Goal: Task Accomplishment & Management: Use online tool/utility

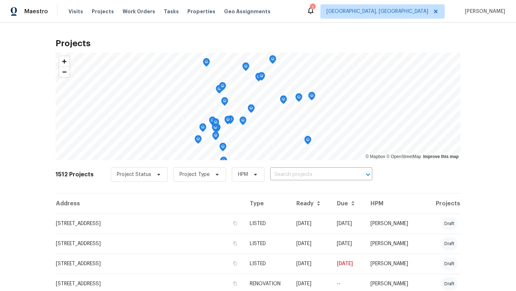
click at [315, 10] on icon at bounding box center [311, 10] width 9 height 9
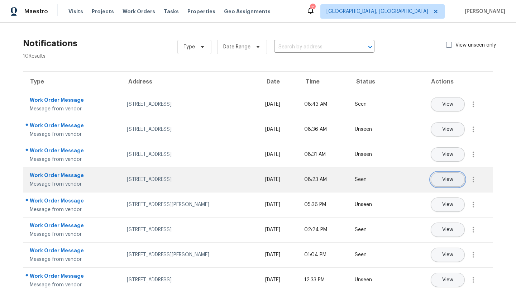
click at [444, 183] on button "View" at bounding box center [448, 180] width 34 height 14
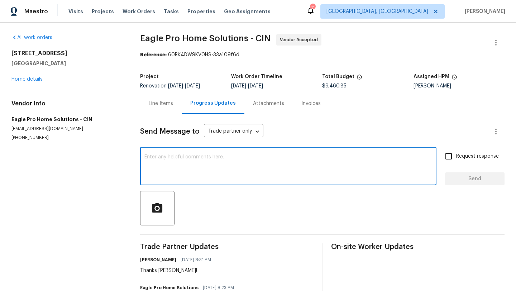
click at [223, 170] on textarea at bounding box center [289, 167] width 288 height 25
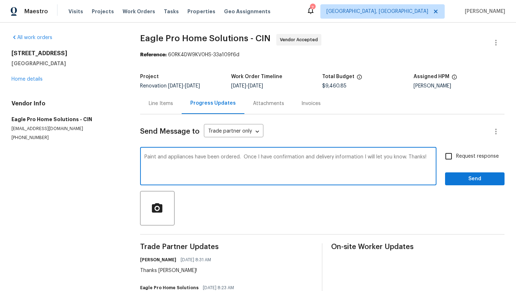
type textarea "Paint and appliances have been ordered. Once I have confirmation and delivery i…"
click at [472, 176] on span "Send" at bounding box center [475, 179] width 48 height 9
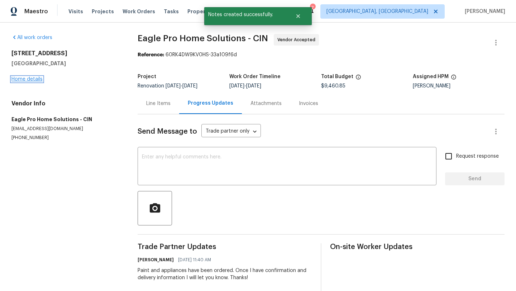
click at [34, 79] on link "Home details" at bounding box center [26, 79] width 31 height 5
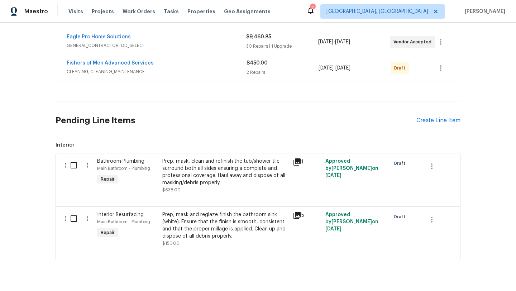
scroll to position [158, 0]
click at [75, 165] on input "checkbox" at bounding box center [76, 164] width 20 height 15
checkbox input "true"
click at [75, 219] on input "checkbox" at bounding box center [76, 218] width 20 height 15
checkbox input "true"
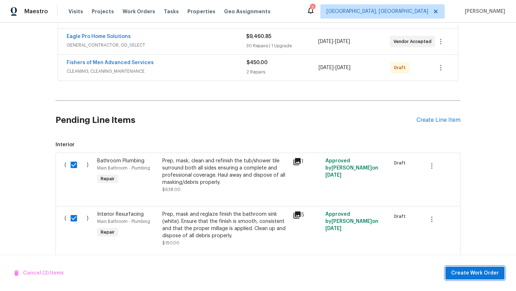
click at [460, 272] on span "Create Work Order" at bounding box center [476, 273] width 48 height 9
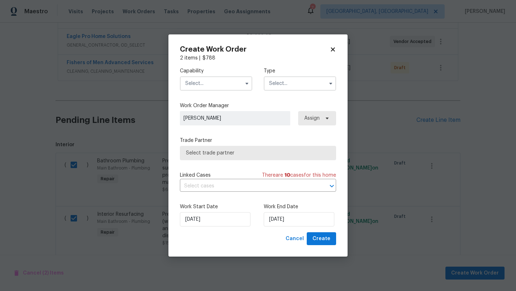
click at [218, 86] on input "text" at bounding box center [216, 83] width 72 height 14
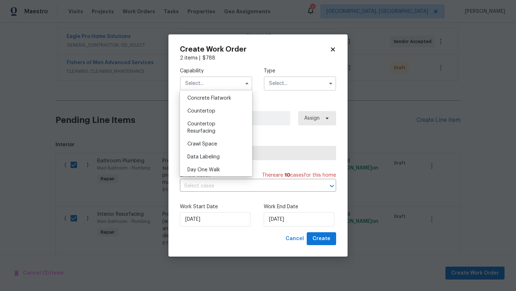
scroll to position [127, 0]
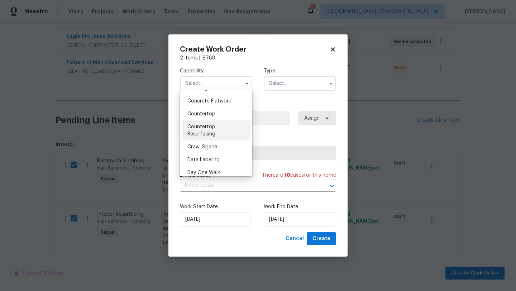
click at [206, 128] on span "Countertop Resurfacing" at bounding box center [202, 130] width 28 height 12
type input "Countertop Resurfacing"
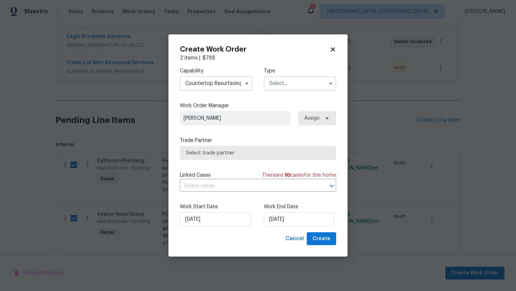
click at [280, 80] on input "text" at bounding box center [300, 83] width 72 height 14
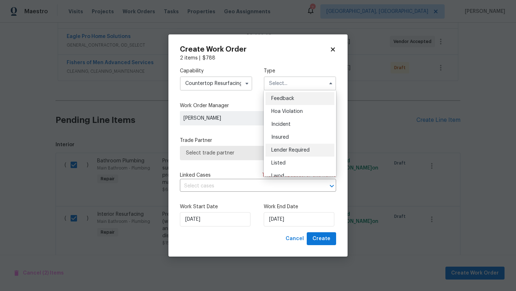
scroll to position [85, 0]
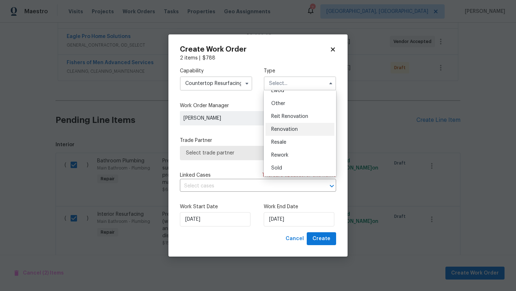
click at [282, 132] on div "Renovation" at bounding box center [300, 129] width 69 height 13
type input "Renovation"
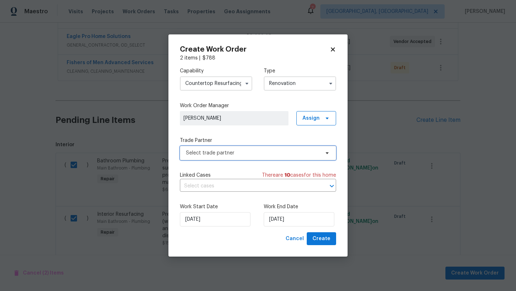
click at [236, 158] on span "Select trade partner" at bounding box center [258, 153] width 156 height 14
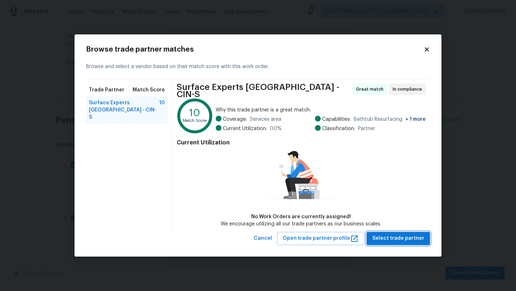
click at [395, 237] on span "Select trade partner" at bounding box center [399, 238] width 52 height 9
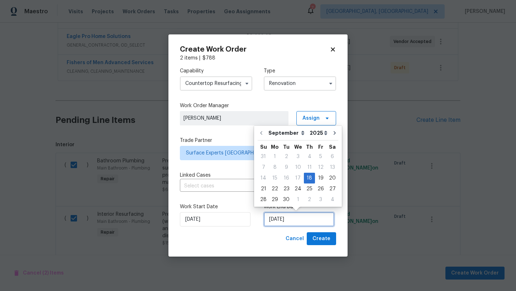
click at [293, 216] on input "[DATE]" at bounding box center [299, 219] width 71 height 14
click at [283, 199] on div "30" at bounding box center [286, 200] width 11 height 10
type input "[DATE]"
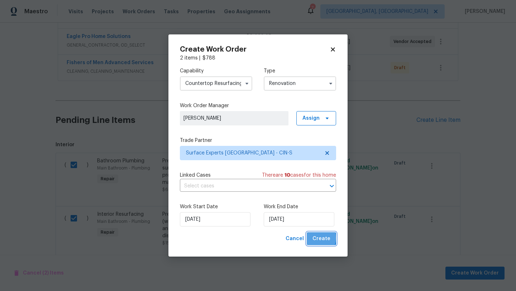
click at [318, 238] on span "Create" at bounding box center [322, 239] width 18 height 9
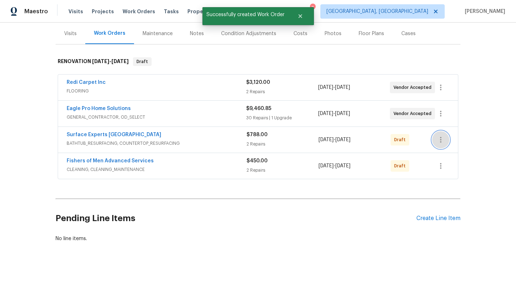
click at [439, 137] on icon "button" at bounding box center [441, 140] width 9 height 9
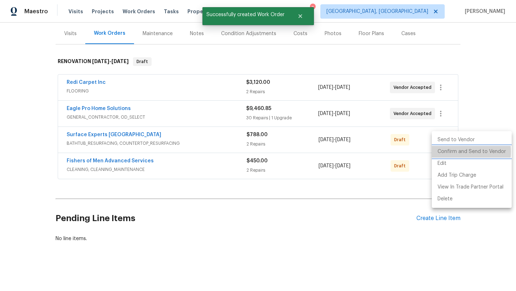
click at [443, 152] on li "Confirm and Send to Vendor" at bounding box center [472, 152] width 80 height 12
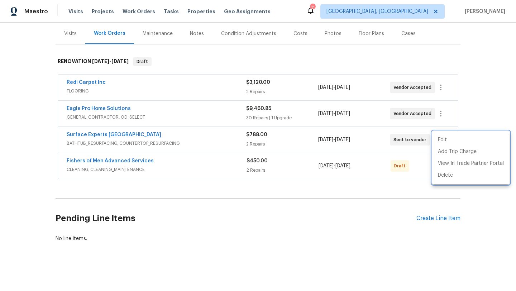
click at [110, 135] on div at bounding box center [258, 145] width 516 height 291
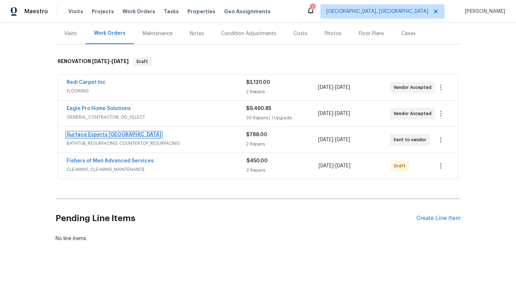
click at [110, 134] on link "Surface Experts East Cincinnati" at bounding box center [114, 134] width 95 height 5
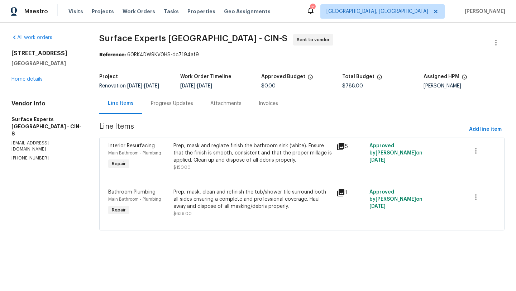
click at [212, 148] on div "Prep, mask and reglaze finish the bathroom sink (white). Ensure that the finish…" at bounding box center [253, 153] width 159 height 22
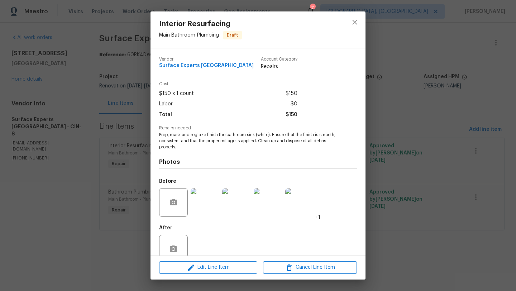
click at [199, 211] on img at bounding box center [205, 202] width 29 height 29
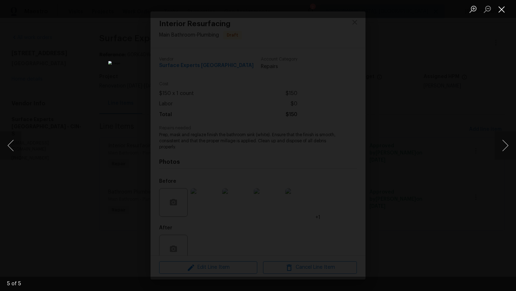
click at [504, 14] on button "Close lightbox" at bounding box center [502, 9] width 14 height 13
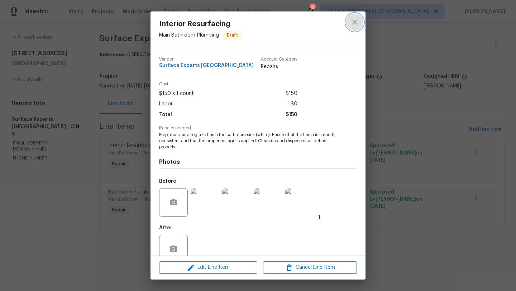
click at [354, 23] on icon "close" at bounding box center [355, 22] width 5 height 5
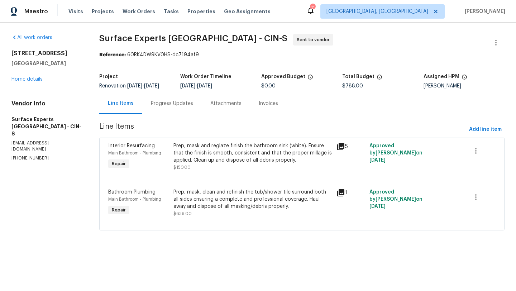
click at [207, 200] on div "Prep, mask, clean and refinish the tub/shower tile surround both all sides ensu…" at bounding box center [253, 200] width 159 height 22
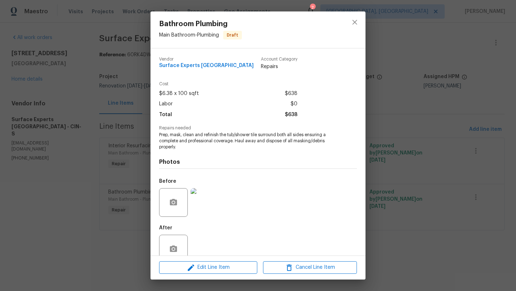
click at [213, 204] on img at bounding box center [205, 202] width 29 height 29
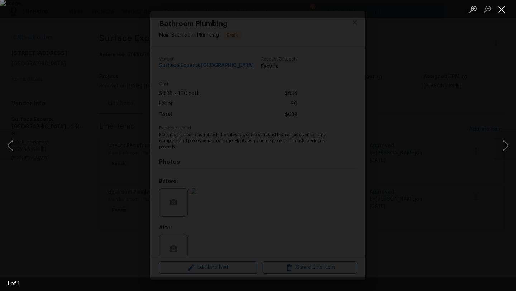
click at [506, 10] on button "Close lightbox" at bounding box center [502, 9] width 14 height 13
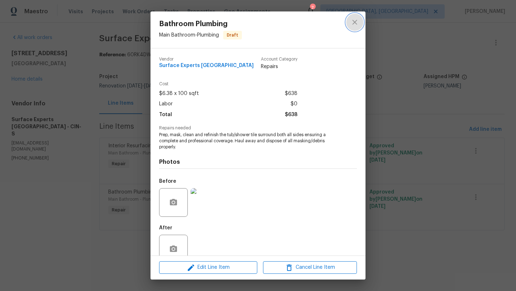
click at [356, 21] on icon "close" at bounding box center [355, 22] width 9 height 9
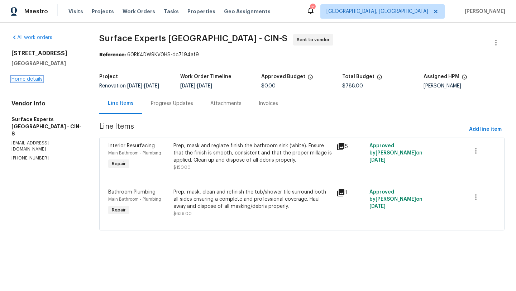
click at [36, 81] on link "Home details" at bounding box center [26, 79] width 31 height 5
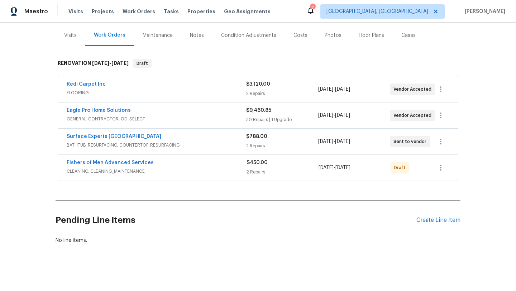
scroll to position [86, 0]
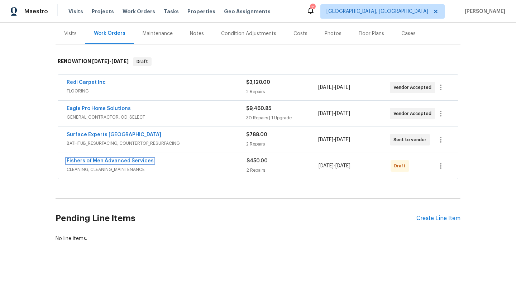
click at [132, 163] on link "Fishers of Men Advanced Services" at bounding box center [110, 161] width 87 height 5
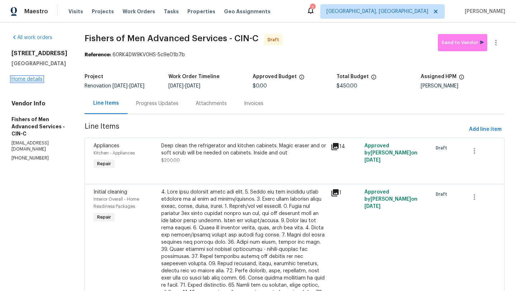
click at [32, 77] on link "Home details" at bounding box center [26, 79] width 31 height 5
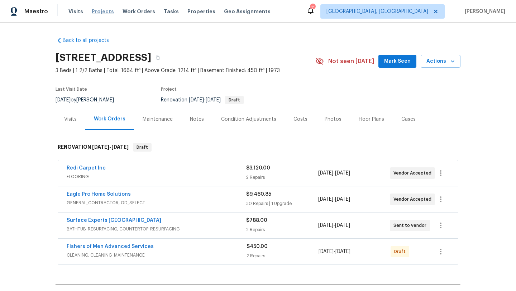
click at [103, 12] on span "Projects" at bounding box center [103, 11] width 22 height 7
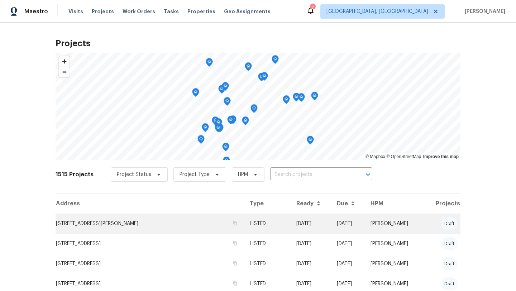
click at [116, 227] on td "[STREET_ADDRESS][PERSON_NAME]" at bounding box center [150, 224] width 189 height 20
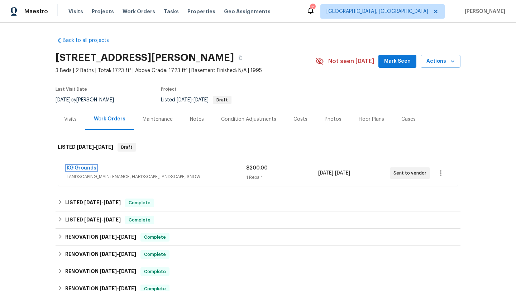
click at [86, 168] on link "KG Grounds" at bounding box center [82, 168] width 30 height 5
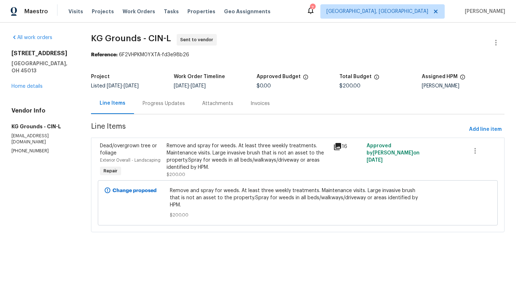
click at [235, 170] on div "Remove and spray for weeds. At least three weekly treatments. Maintenance visit…" at bounding box center [248, 156] width 162 height 29
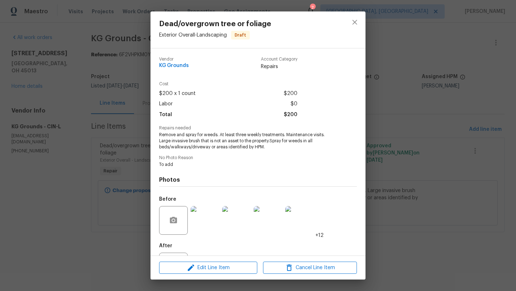
click at [205, 225] on img at bounding box center [205, 220] width 29 height 29
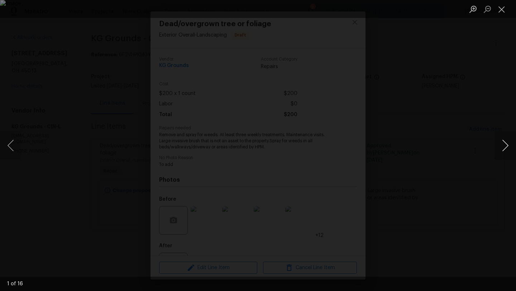
click at [505, 146] on button "Next image" at bounding box center [506, 145] width 22 height 29
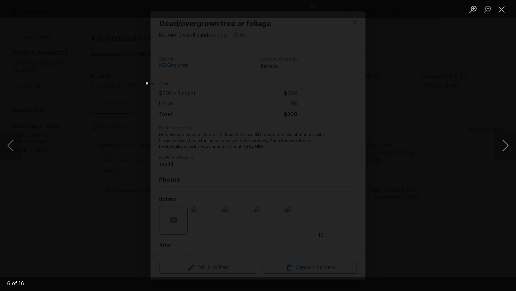
click at [505, 146] on button "Next image" at bounding box center [506, 145] width 22 height 29
click at [505, 147] on button "Next image" at bounding box center [506, 145] width 22 height 29
click at [505, 10] on button "Close lightbox" at bounding box center [502, 9] width 14 height 13
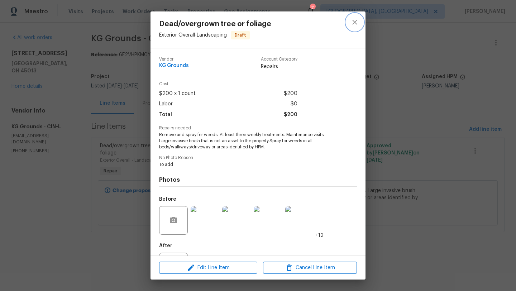
click at [354, 22] on icon "close" at bounding box center [355, 22] width 9 height 9
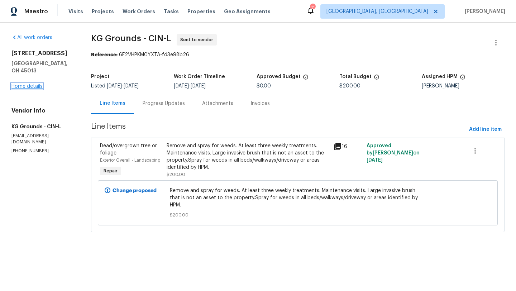
click at [42, 84] on link "Home details" at bounding box center [26, 86] width 31 height 5
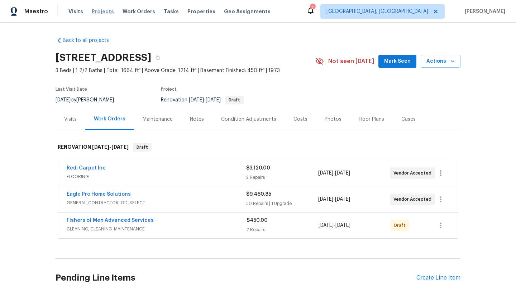
click at [103, 10] on span "Projects" at bounding box center [103, 11] width 22 height 7
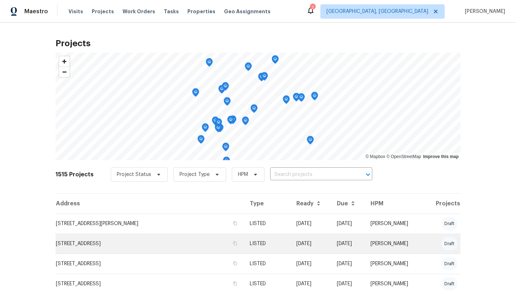
click at [122, 241] on td "[STREET_ADDRESS]" at bounding box center [150, 244] width 189 height 20
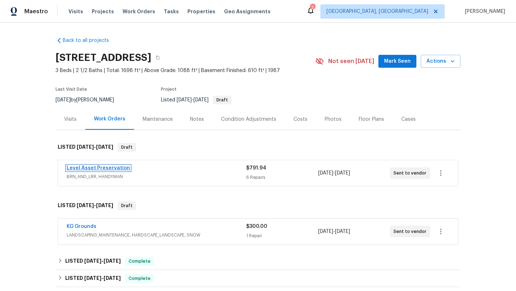
click at [95, 167] on link "Level Asset Preservation" at bounding box center [98, 168] width 63 height 5
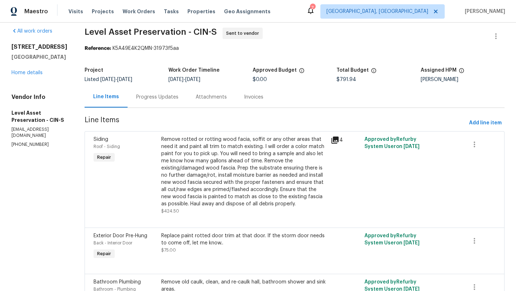
scroll to position [8, 0]
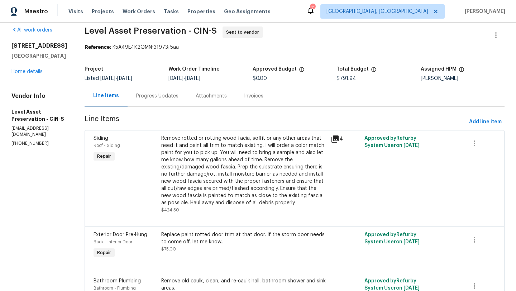
click at [256, 161] on div "Remove rotted or rotting wood facia, soffit or any other areas that need it and…" at bounding box center [243, 171] width 165 height 72
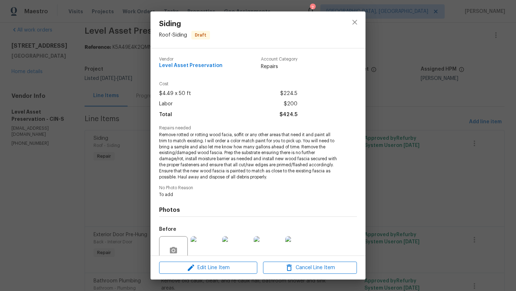
click at [208, 239] on img at bounding box center [205, 250] width 29 height 29
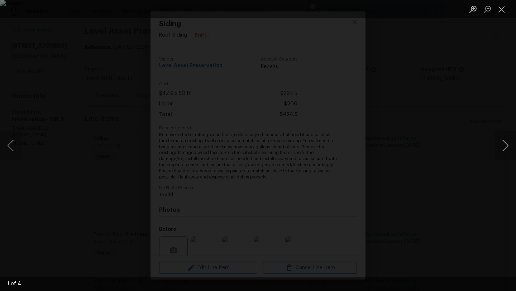
click at [505, 150] on button "Next image" at bounding box center [506, 145] width 22 height 29
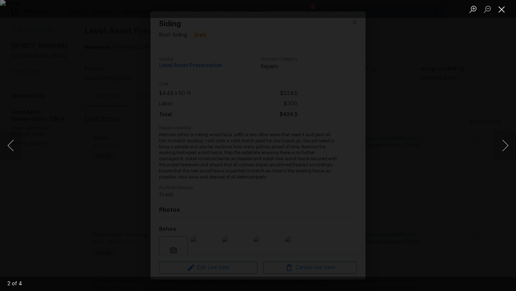
click at [503, 10] on button "Close lightbox" at bounding box center [502, 9] width 14 height 13
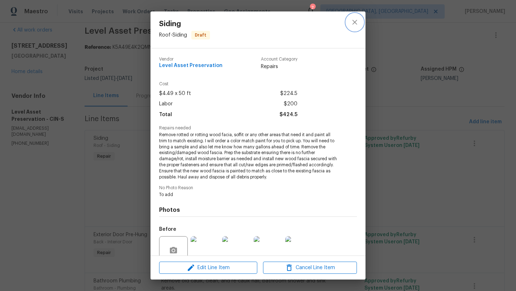
click at [354, 24] on icon "close" at bounding box center [355, 22] width 9 height 9
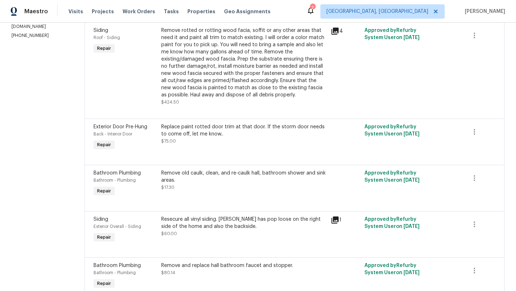
scroll to position [118, 0]
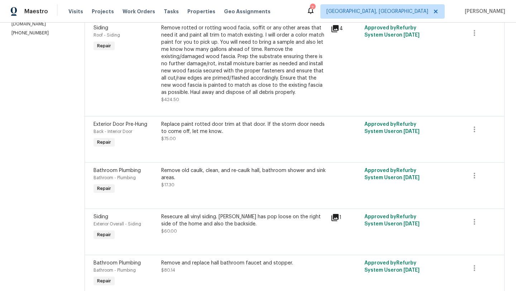
click at [238, 132] on div "Replace paint rotted door trim at that door. If the storm door needs to come of…" at bounding box center [243, 128] width 165 height 14
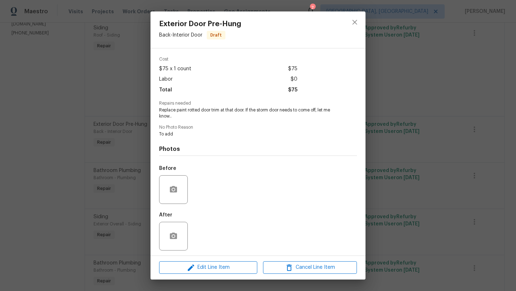
scroll to position [27, 0]
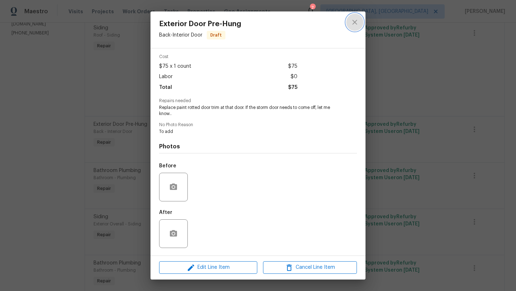
click at [357, 23] on icon "close" at bounding box center [355, 22] width 9 height 9
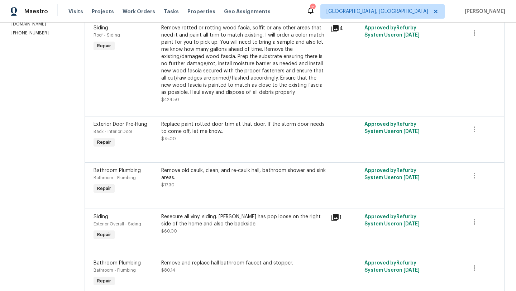
click at [239, 222] on div "Resecure all vinyl siding. [PERSON_NAME] has pop loose on the right side of the…" at bounding box center [243, 220] width 165 height 14
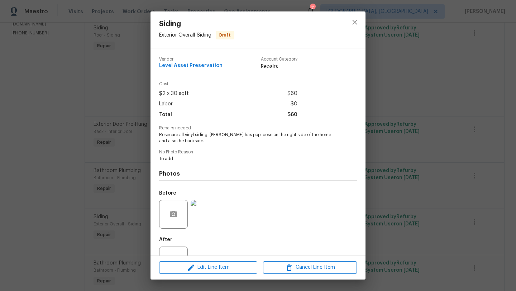
click at [201, 206] on img at bounding box center [205, 214] width 29 height 29
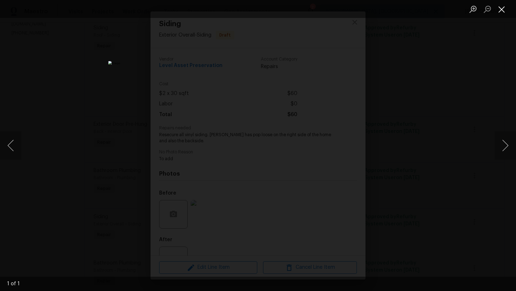
click at [505, 11] on button "Close lightbox" at bounding box center [502, 9] width 14 height 13
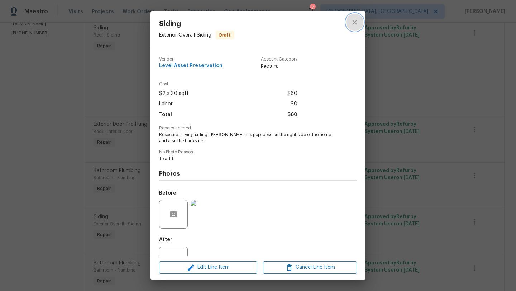
click at [355, 22] on icon "close" at bounding box center [355, 22] width 5 height 5
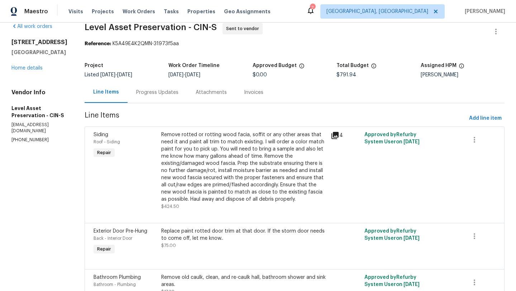
scroll to position [0, 0]
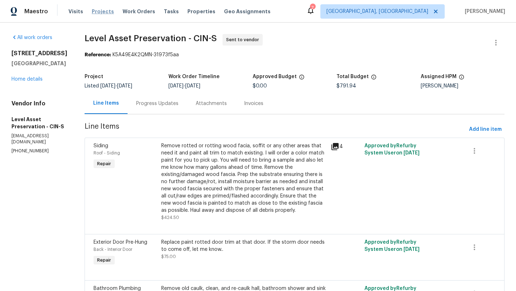
click at [102, 12] on span "Projects" at bounding box center [103, 11] width 22 height 7
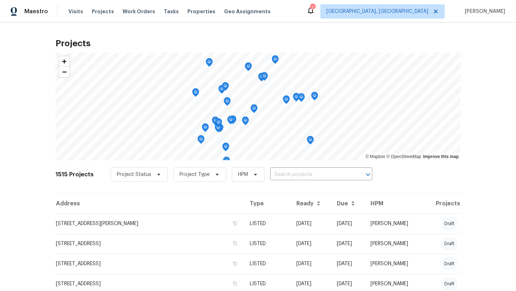
click at [314, 13] on icon at bounding box center [311, 10] width 6 height 7
